Goal: Task Accomplishment & Management: Complete application form

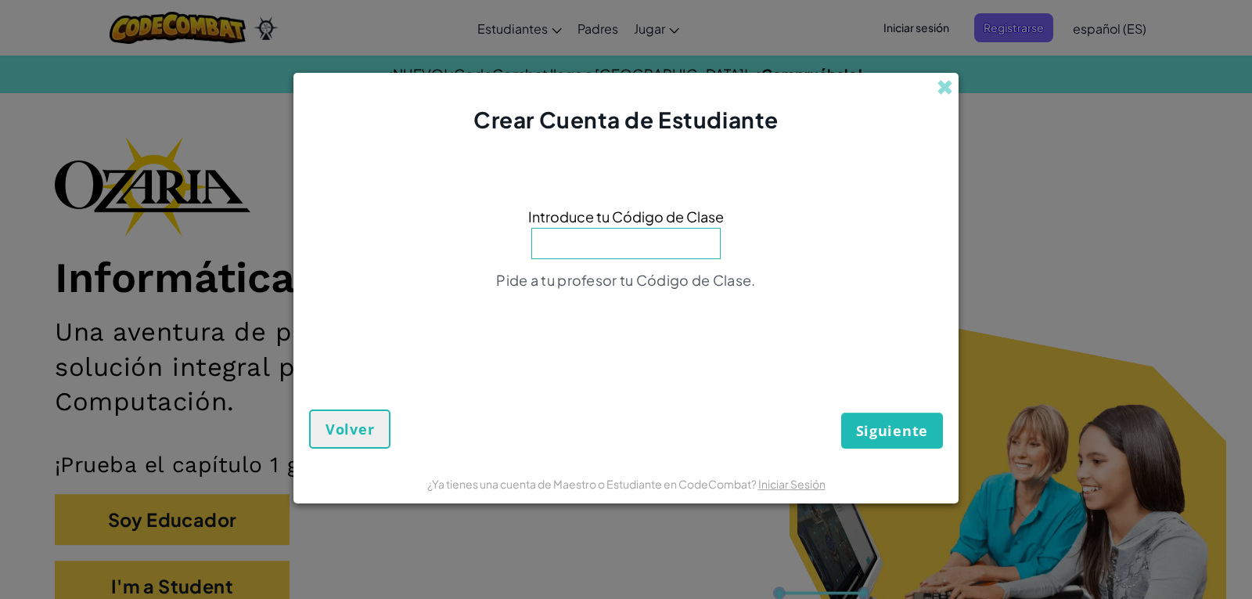
scroll to position [156, 0]
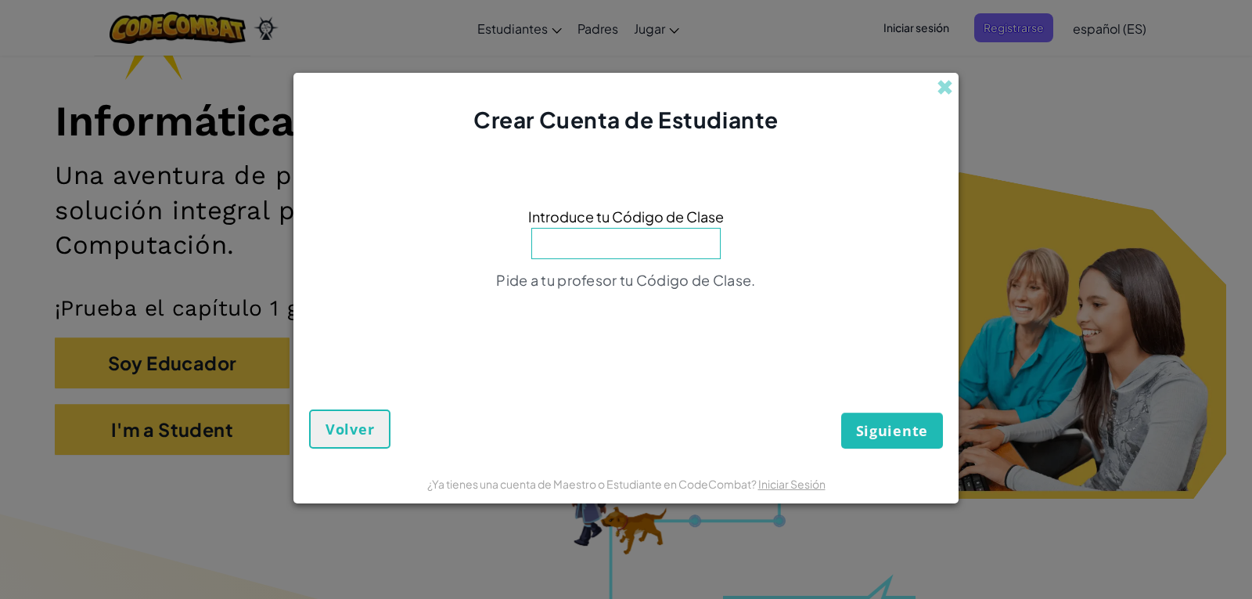
click at [645, 244] on input at bounding box center [625, 243] width 189 height 31
click at [647, 246] on input at bounding box center [625, 243] width 189 height 31
drag, startPoint x: 548, startPoint y: 368, endPoint x: 567, endPoint y: 307, distance: 63.9
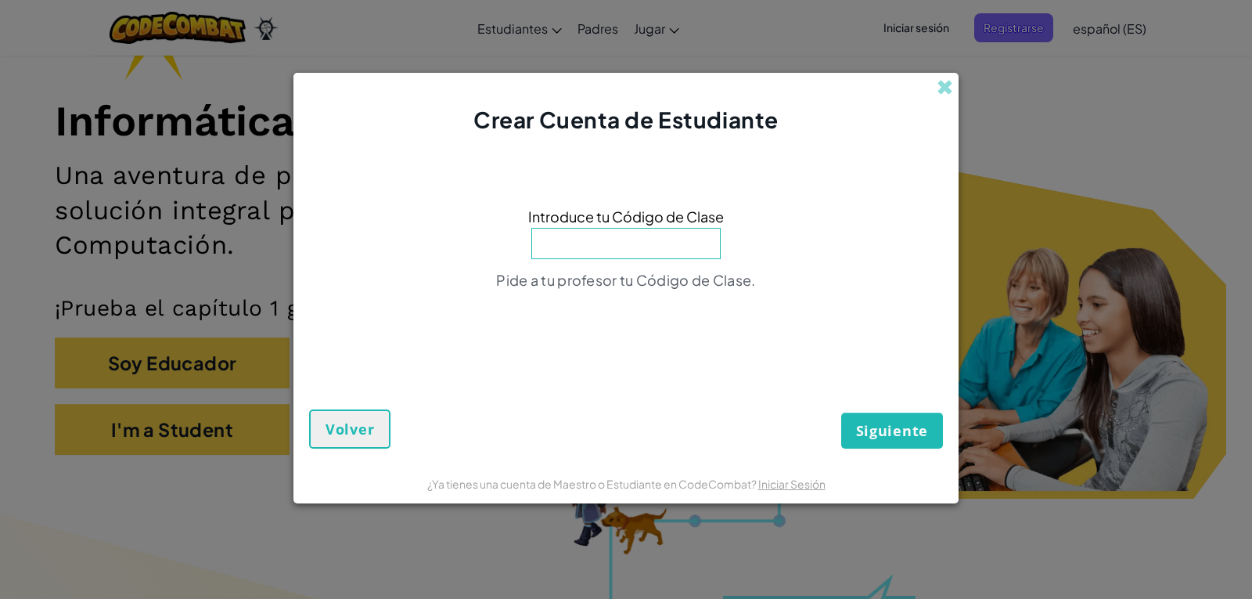
click at [548, 360] on div "Siguiente Volver" at bounding box center [626, 400] width 634 height 93
click at [588, 248] on input at bounding box center [625, 243] width 189 height 31
drag, startPoint x: 552, startPoint y: 335, endPoint x: 566, endPoint y: 294, distance: 43.1
click at [552, 335] on div "Introduce tu Código de Clase Pide a tu profesor tu Código de Clase." at bounding box center [626, 252] width 634 height 203
click at [608, 239] on input at bounding box center [625, 243] width 189 height 31
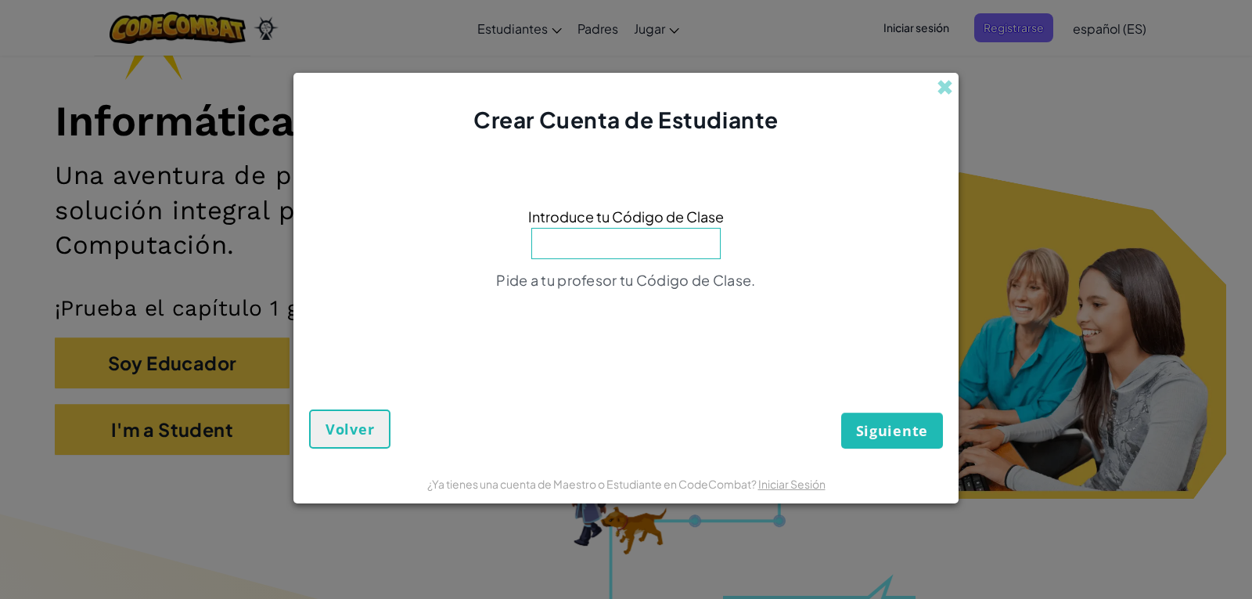
click at [608, 239] on input at bounding box center [625, 243] width 189 height 31
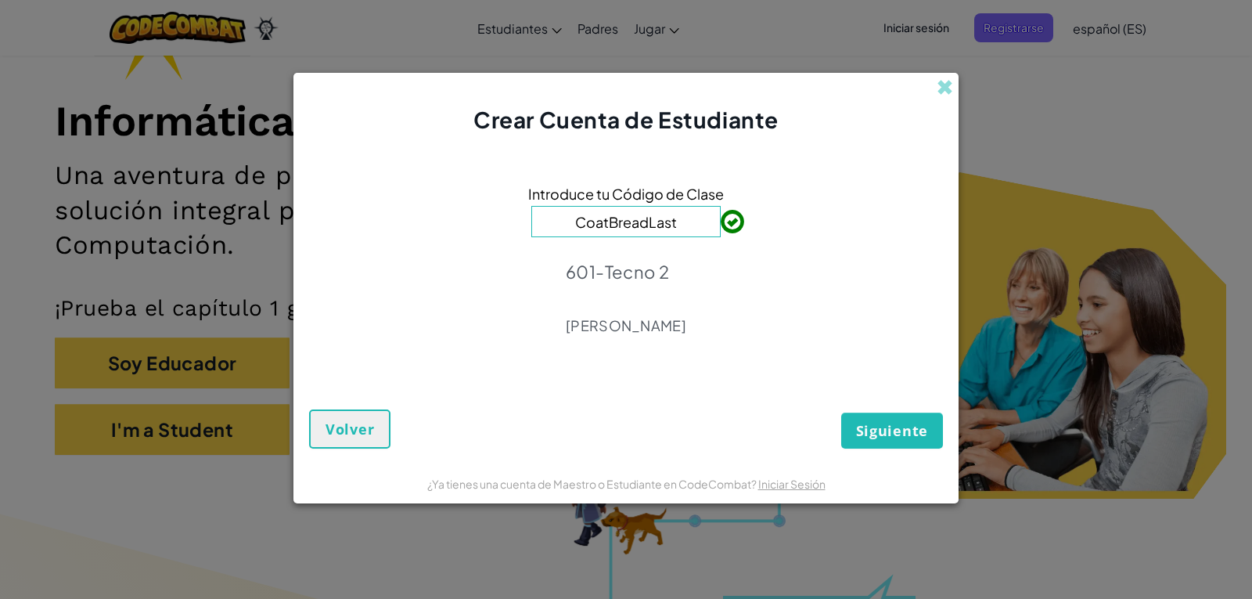
type input "CoatBreadLast"
click at [872, 423] on span "Siguiente" at bounding box center [892, 430] width 72 height 19
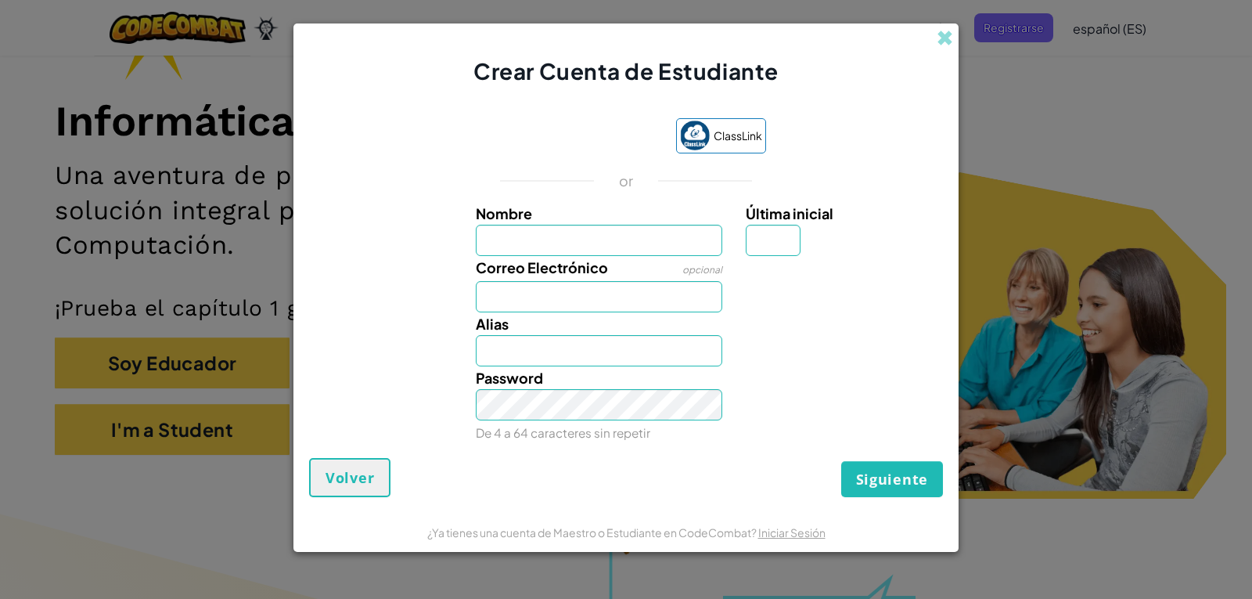
click at [635, 250] on input "Nombre" at bounding box center [599, 240] width 247 height 31
type input "[PERSON_NAME]"
click at [510, 297] on input "Correo Electrónico" at bounding box center [599, 296] width 247 height 31
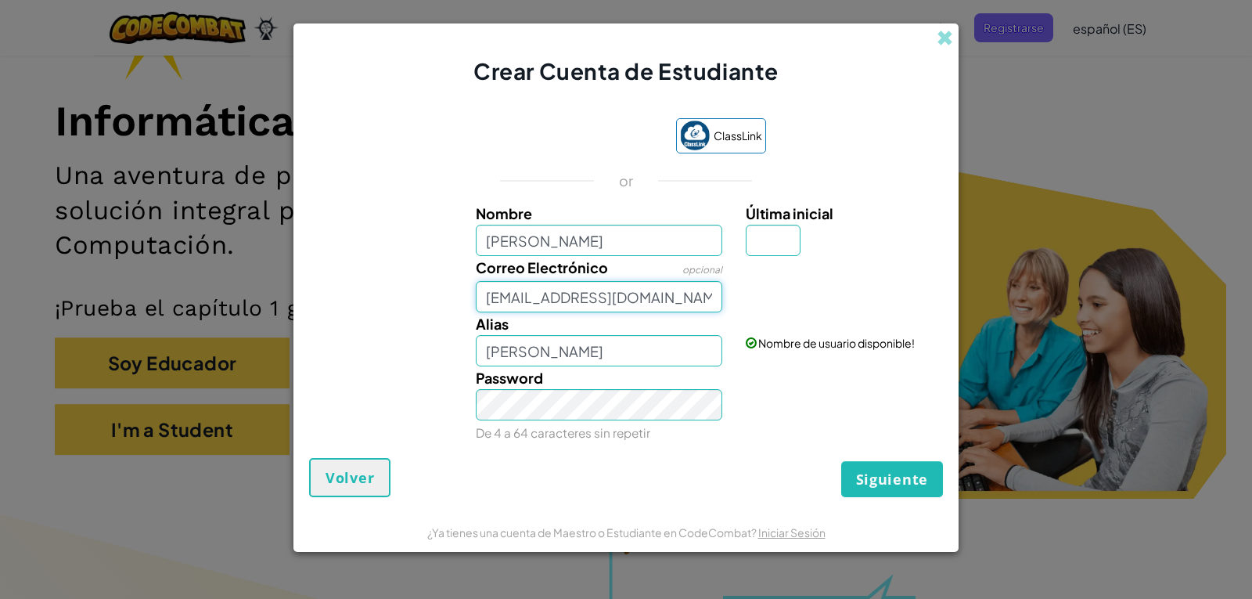
type input "[EMAIL_ADDRESS][DOMAIN_NAME]"
click at [703, 347] on input "[PERSON_NAME]" at bounding box center [599, 350] width 247 height 31
drag, startPoint x: 704, startPoint y: 347, endPoint x: 287, endPoint y: 376, distance: 418.0
click at [287, 376] on div "Crear Cuenta de Estudiante ClassLink or Nombre [PERSON_NAME] Última inicial Cor…" at bounding box center [626, 299] width 1252 height 599
click at [489, 353] on input "lLEX" at bounding box center [599, 350] width 247 height 31
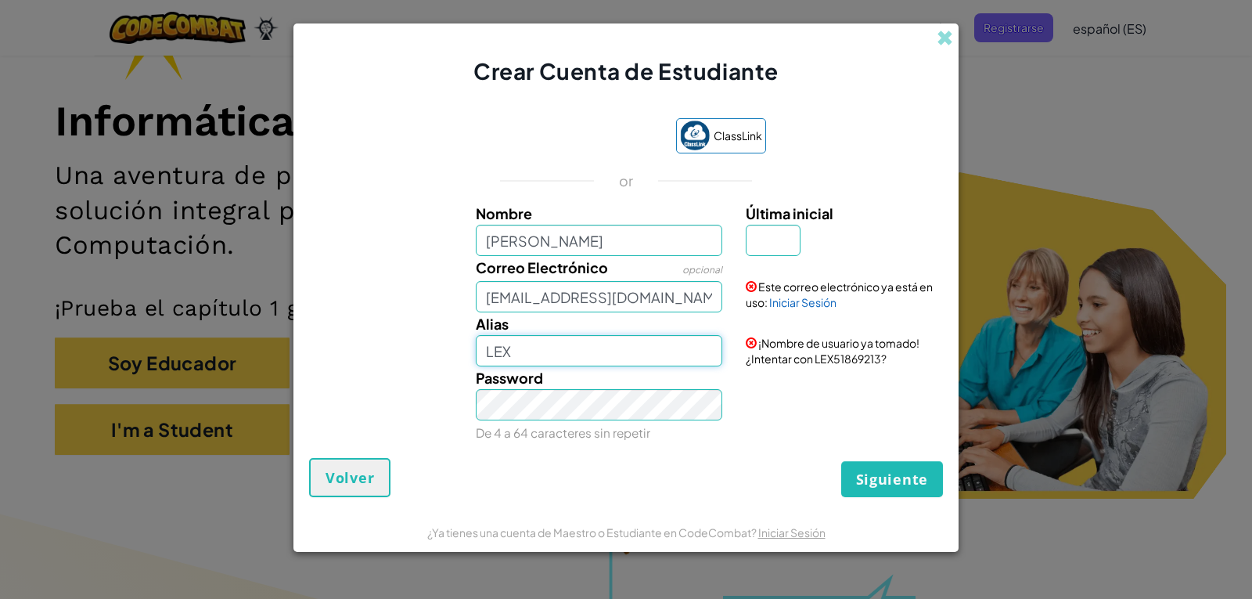
click at [667, 357] on input "LEX" at bounding box center [599, 350] width 247 height 31
click at [886, 478] on span "Siguiente" at bounding box center [892, 478] width 72 height 19
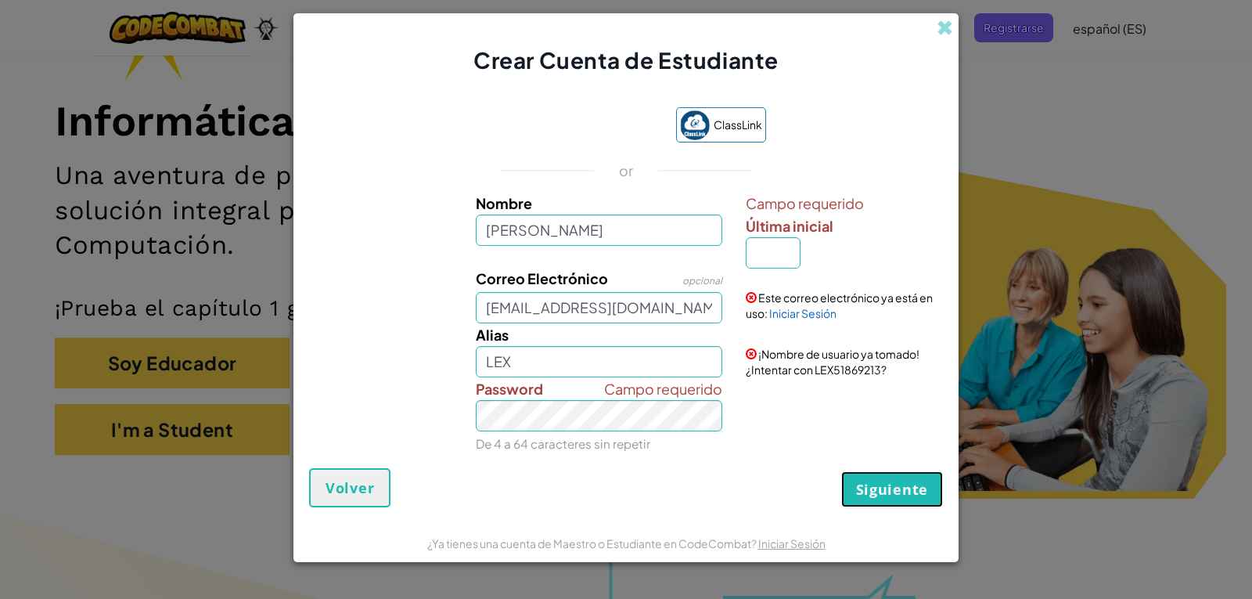
click at [886, 478] on button "Siguiente" at bounding box center [892, 489] width 102 height 36
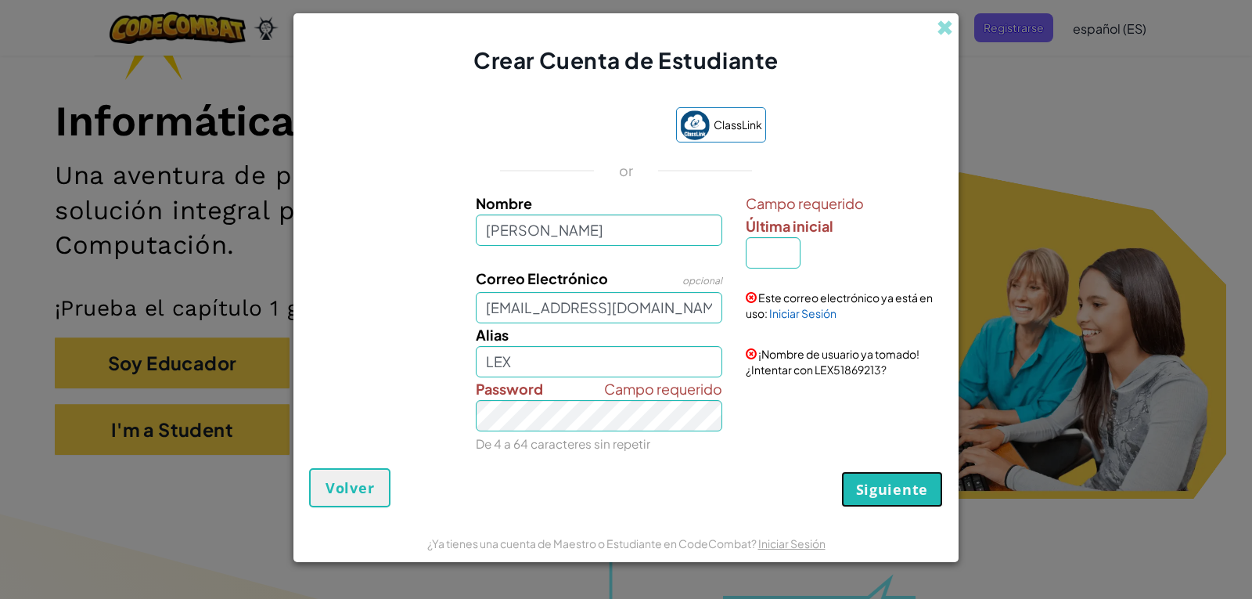
click at [886, 478] on button "Siguiente" at bounding box center [892, 489] width 102 height 36
click at [584, 364] on input "LEX" at bounding box center [599, 361] width 247 height 31
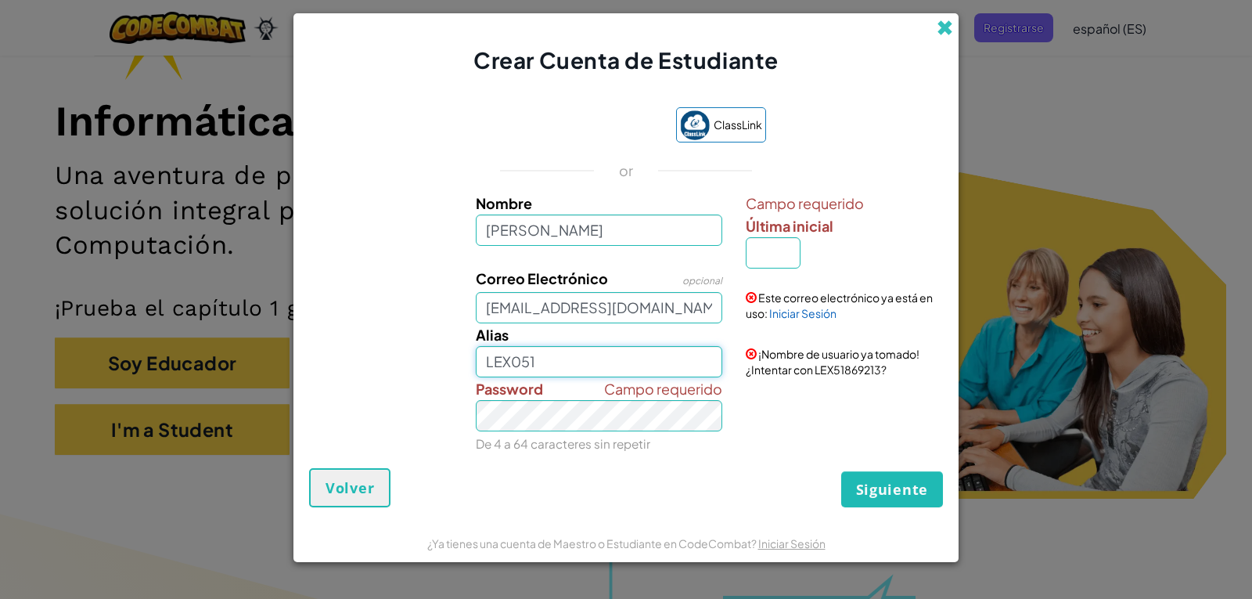
type input "LEX051"
click at [950, 27] on span at bounding box center [945, 28] width 16 height 16
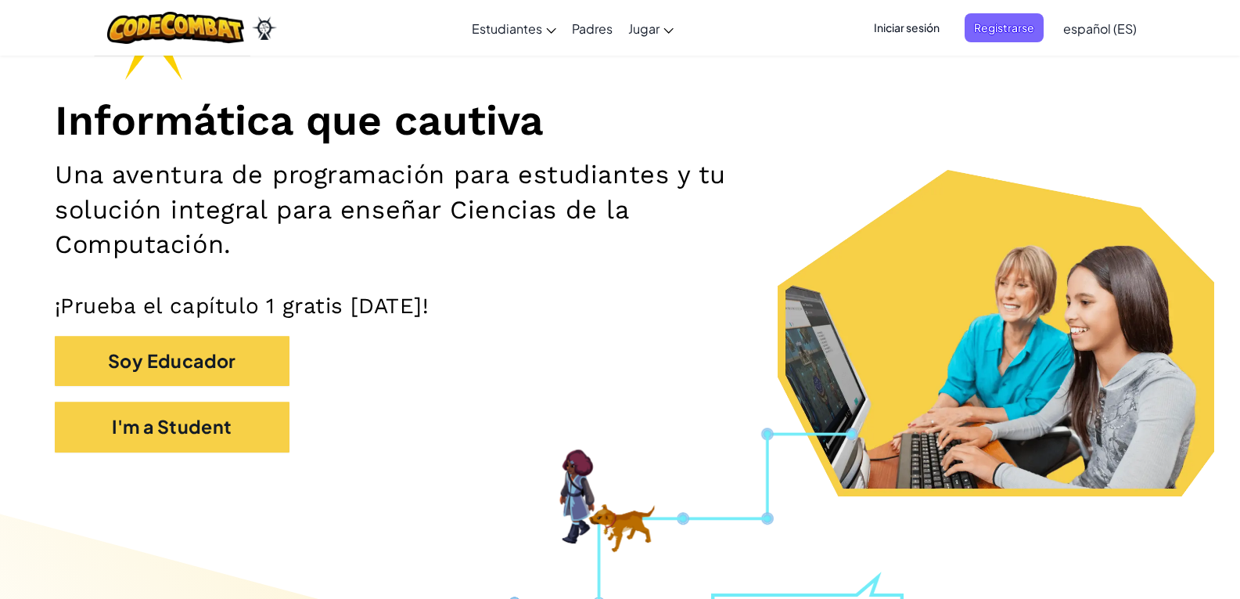
click at [908, 29] on span "Iniciar sesión" at bounding box center [907, 27] width 85 height 29
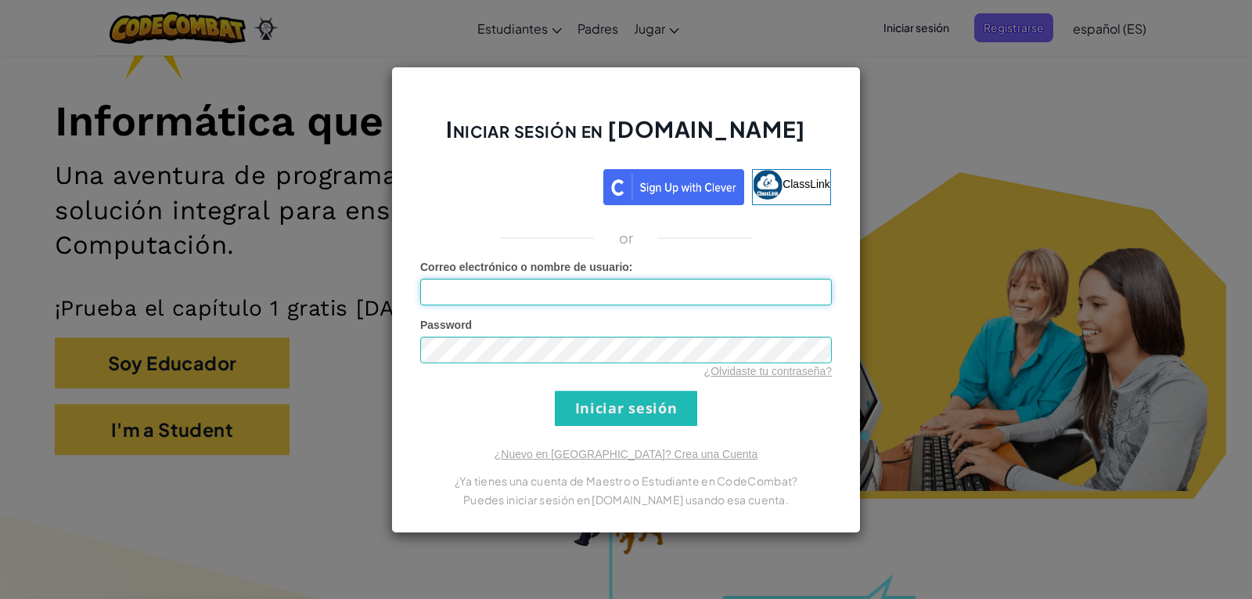
click at [530, 280] on input "Correo electrónico o nombre de usuario :" at bounding box center [626, 292] width 412 height 27
click at [602, 278] on div "Correo electrónico o nombre de usuario :" at bounding box center [626, 282] width 412 height 46
click at [602, 283] on input "Correo electrónico o nombre de usuario :" at bounding box center [626, 292] width 412 height 27
click at [436, 297] on input "AL07096023@" at bounding box center [626, 292] width 412 height 27
click at [520, 297] on input "aL07096023@" at bounding box center [626, 292] width 412 height 27
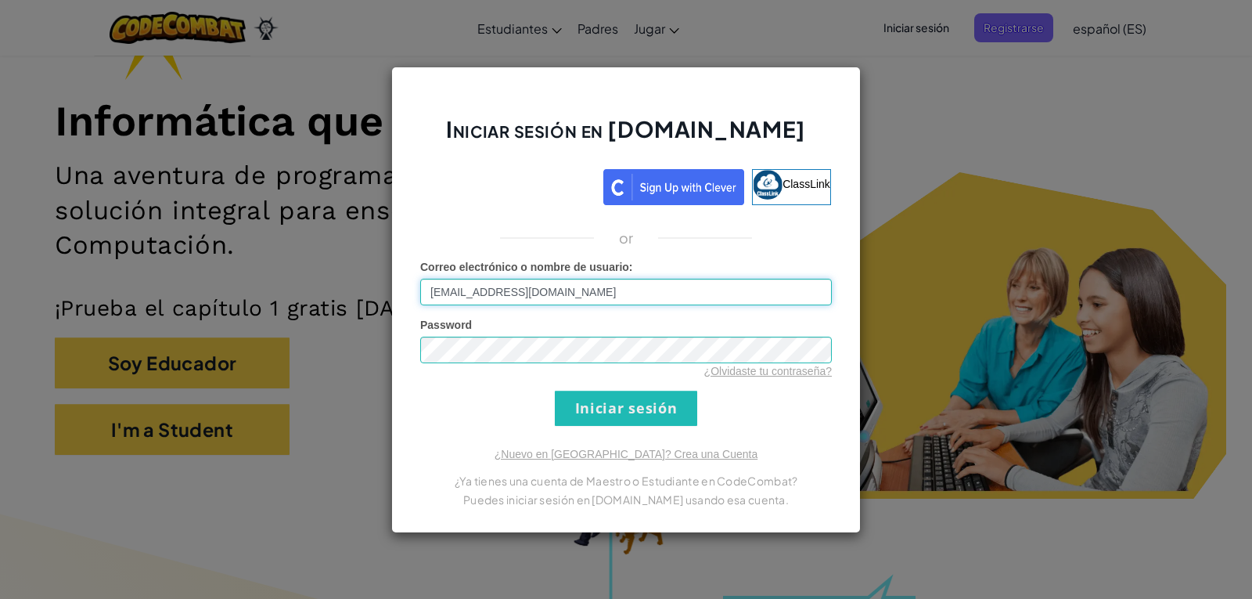
type input "[EMAIL_ADDRESS][DOMAIN_NAME]"
click at [555, 390] on input "Iniciar sesión" at bounding box center [626, 407] width 142 height 35
